Goal: Information Seeking & Learning: Learn about a topic

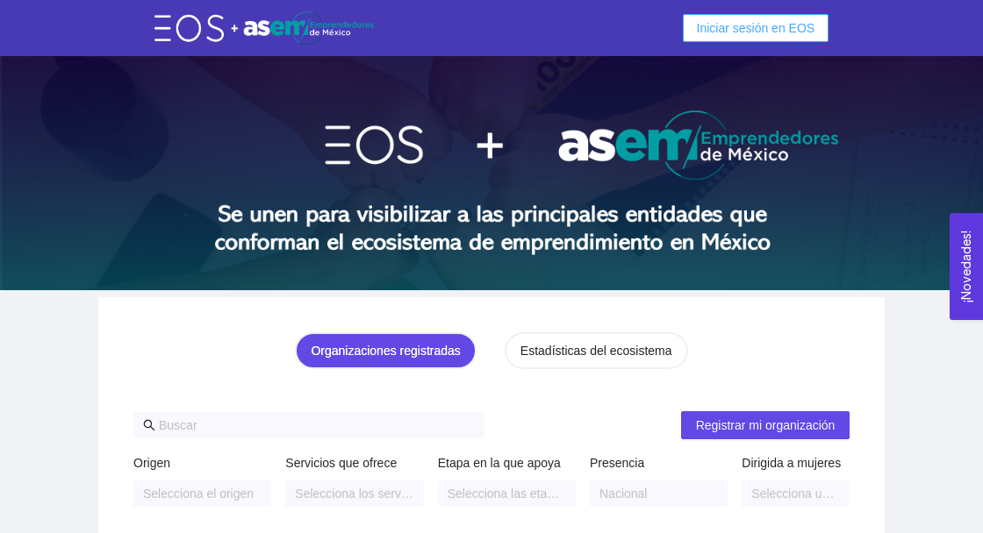
click at [793, 35] on span "Iniciar sesión en EOS" at bounding box center [756, 27] width 118 height 19
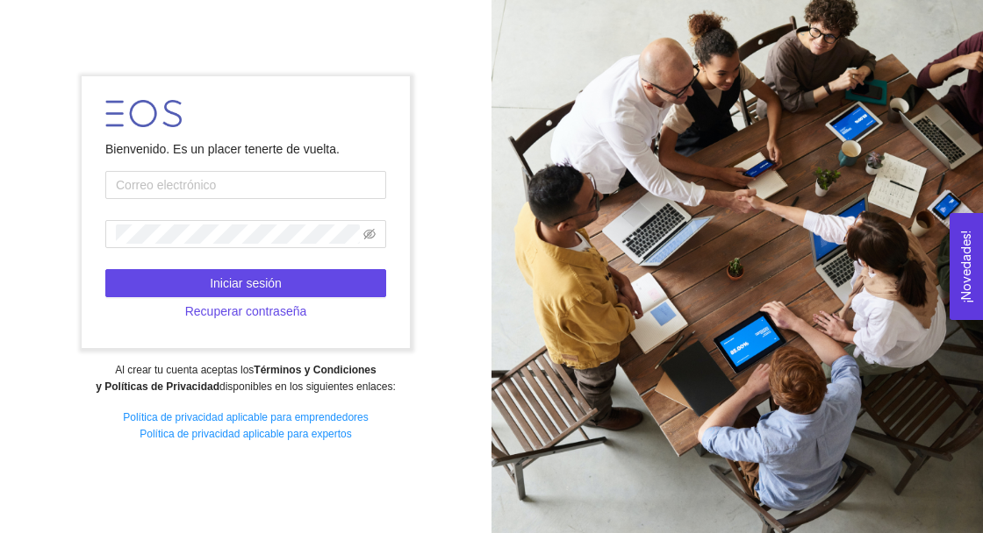
click at [946, 106] on div at bounding box center [736, 266] width 491 height 533
click at [305, 199] on input "text" at bounding box center [245, 185] width 281 height 28
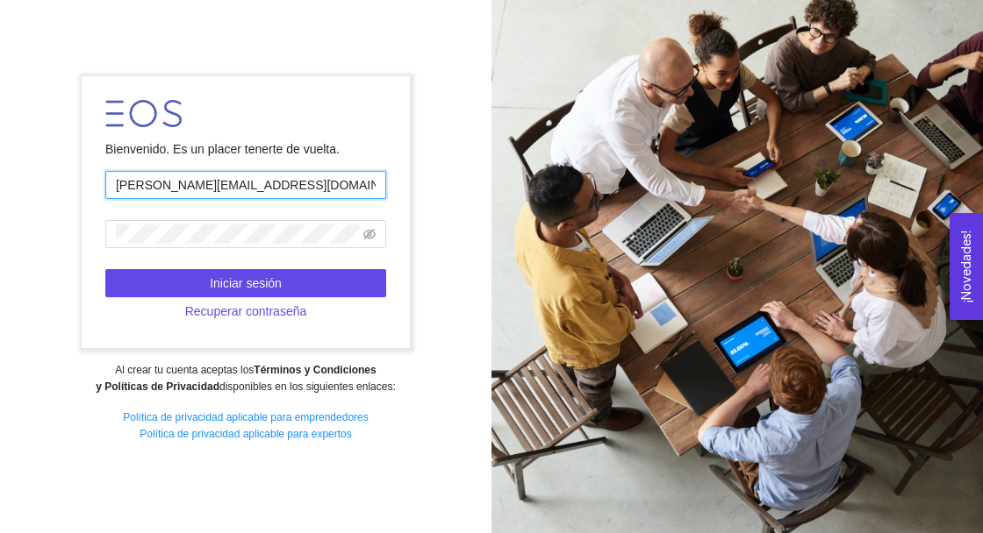
type input "[PERSON_NAME][EMAIL_ADDRESS][DOMAIN_NAME]"
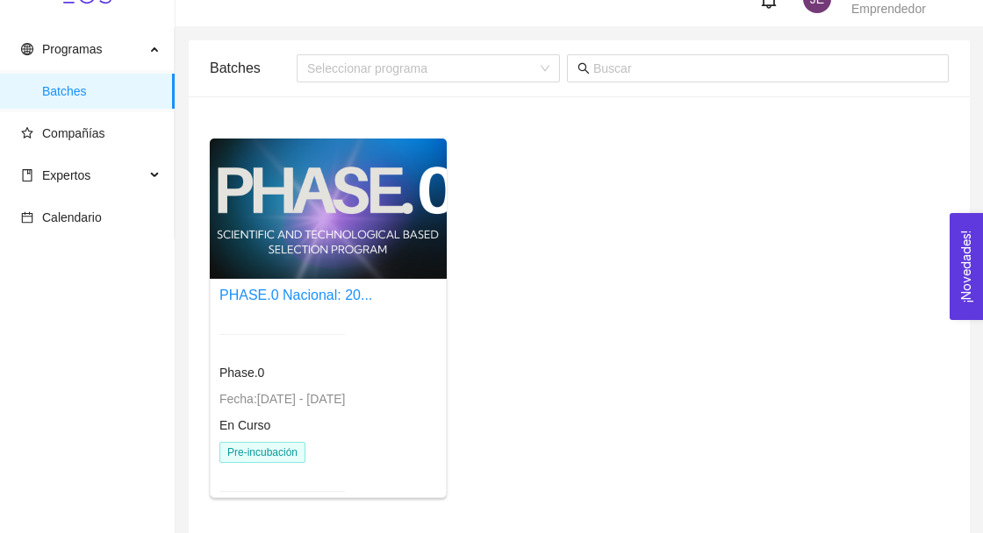
click at [345, 416] on div "En Curso" at bounding box center [281, 425] width 125 height 19
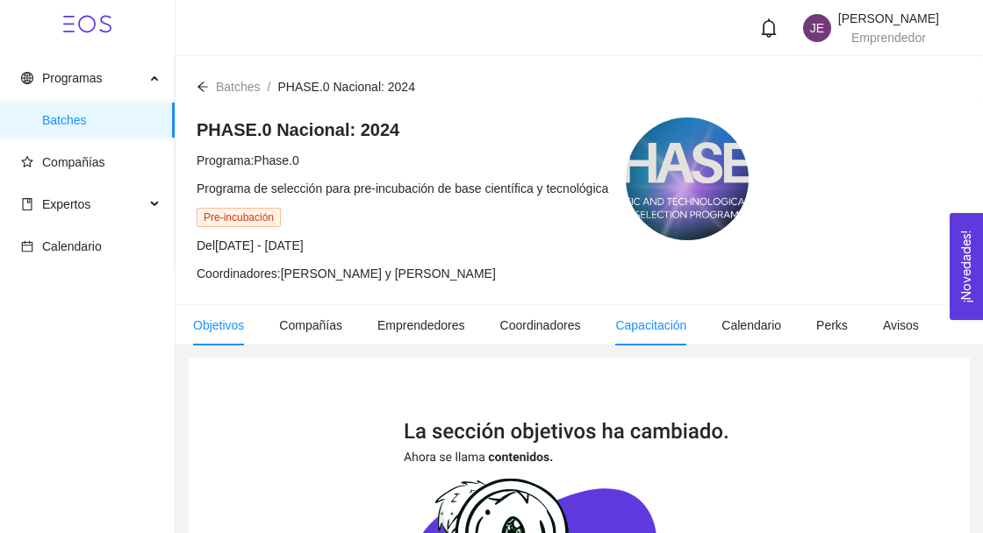
click at [667, 330] on span "Capacitación" at bounding box center [650, 325] width 71 height 14
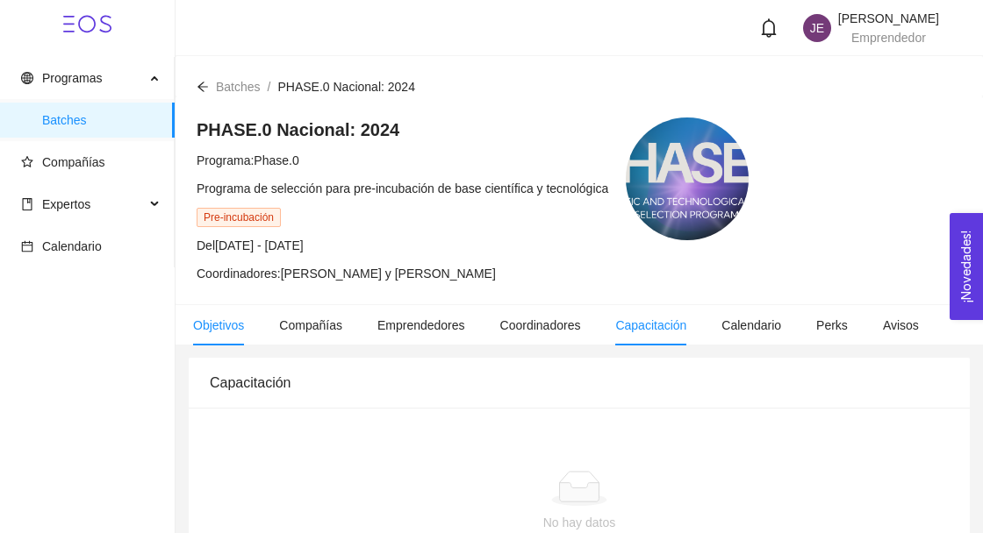
click at [224, 333] on li "Objetivos" at bounding box center [218, 325] width 86 height 40
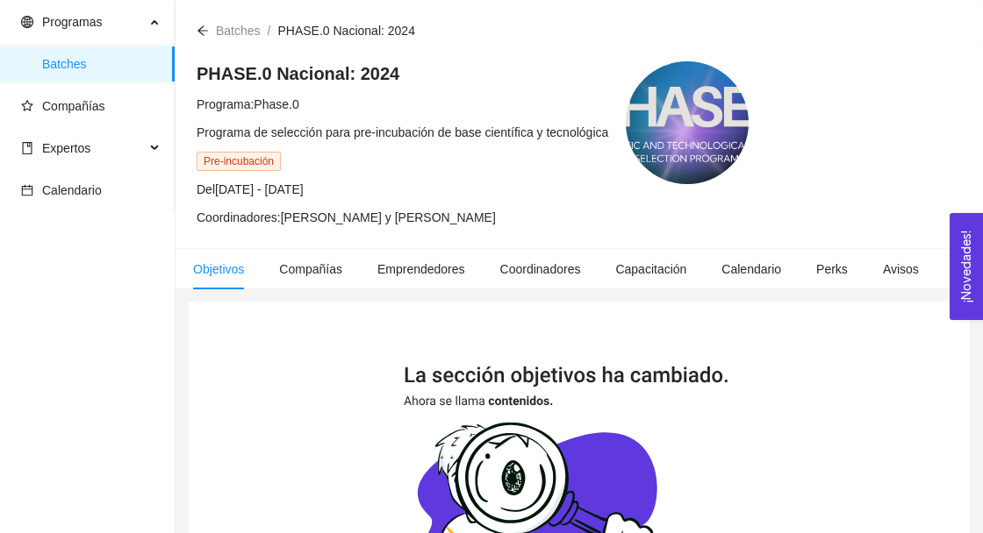
scroll to position [49, 0]
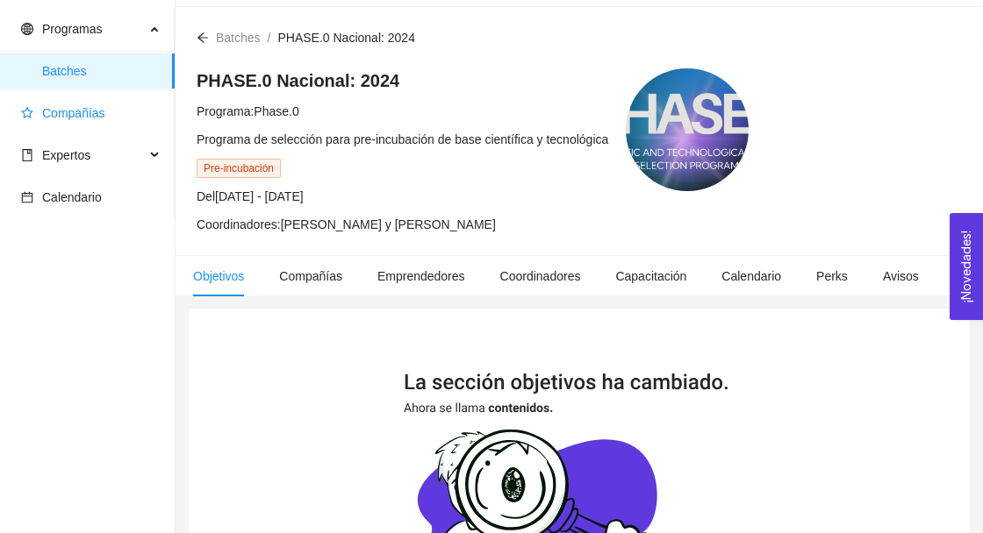
click at [66, 128] on span "Compañías" at bounding box center [91, 113] width 140 height 35
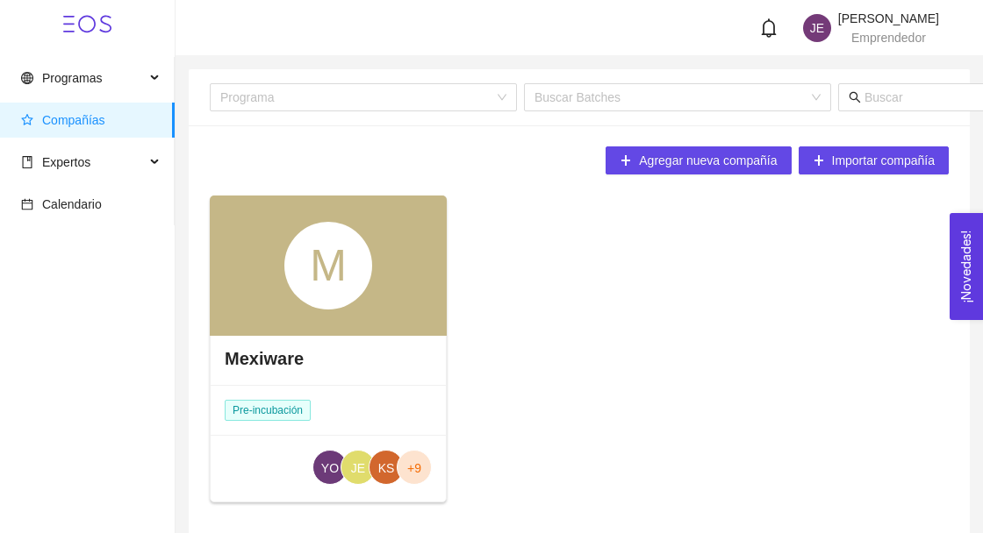
click at [256, 347] on h4 "Mexiware" at bounding box center [264, 359] width 79 height 25
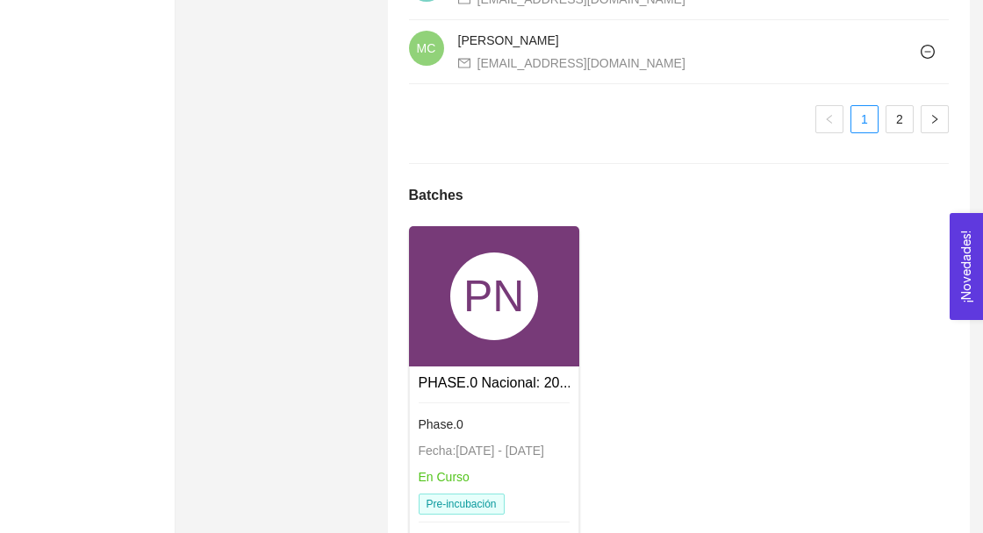
scroll to position [1808, 0]
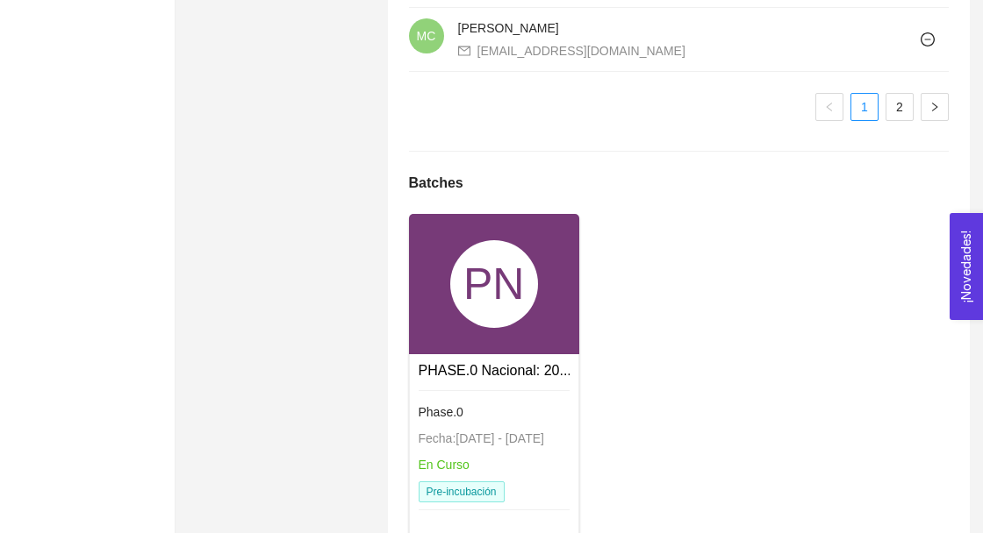
click at [458, 384] on link "Phase.0 Fecha: [DATE] - [DATE] En Curso Pre-incubación" at bounding box center [494, 391] width 151 height 14
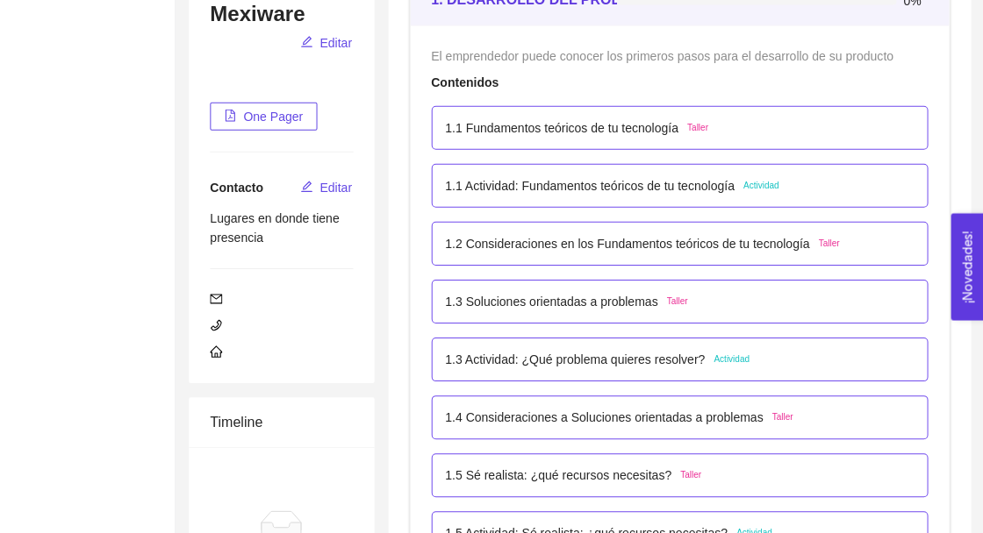
scroll to position [290, 0]
click at [883, 131] on div "1.1 Fundamentos teóricos de tu tecnología Taller" at bounding box center [679, 127] width 469 height 19
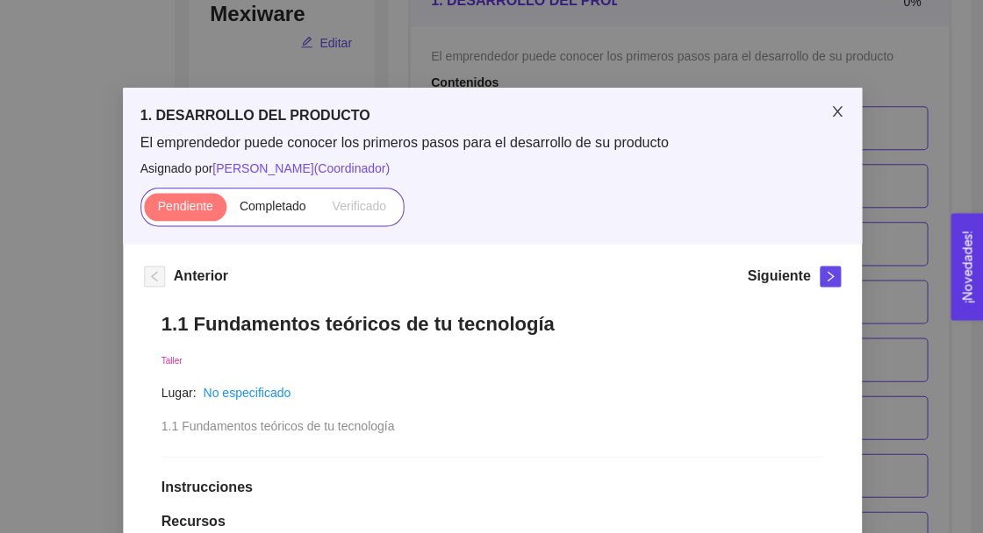
click at [827, 116] on span "Close" at bounding box center [836, 112] width 49 height 49
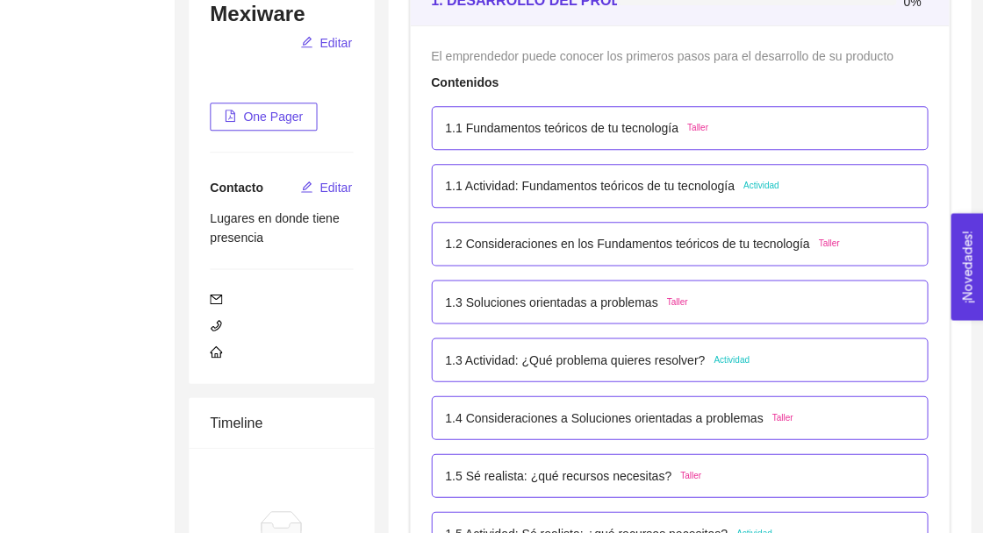
click at [825, 125] on h5 "1. DESARROLLO DEL PRODUCTO" at bounding box center [804, 127] width 140 height 4
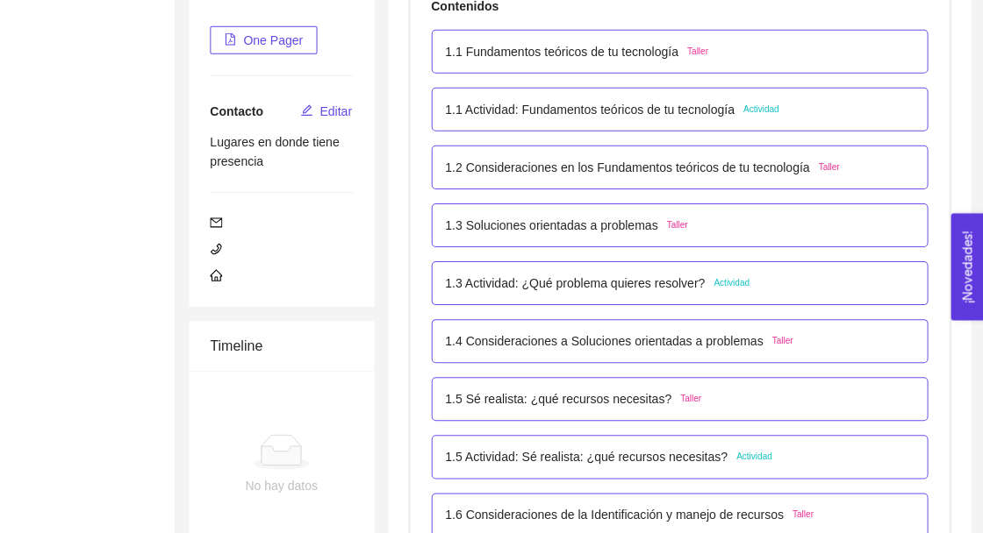
scroll to position [366, 0]
